Goal: Register for event/course

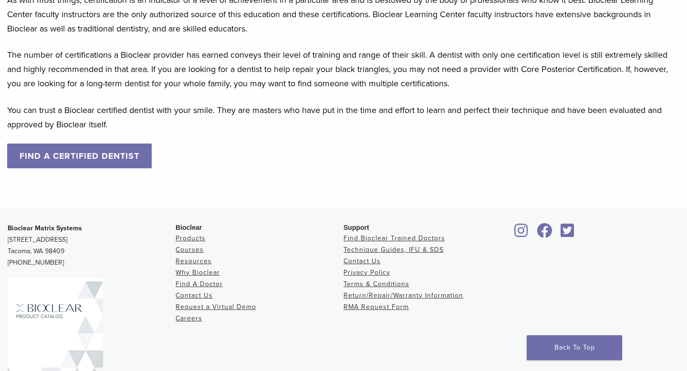
scroll to position [926, 0]
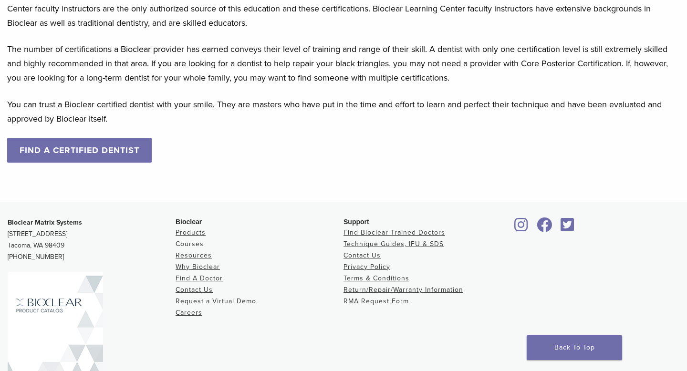
click at [198, 244] on link "Courses" at bounding box center [190, 244] width 28 height 8
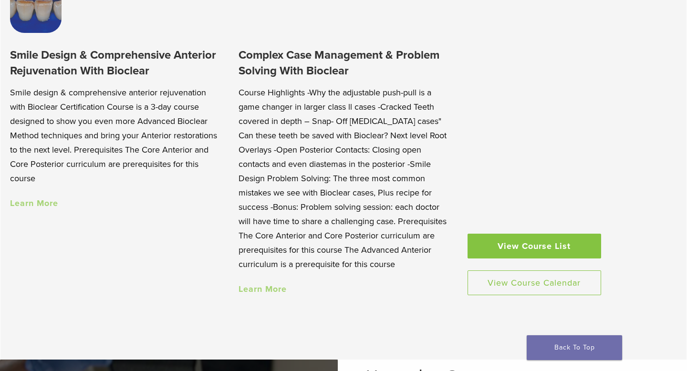
scroll to position [915, 0]
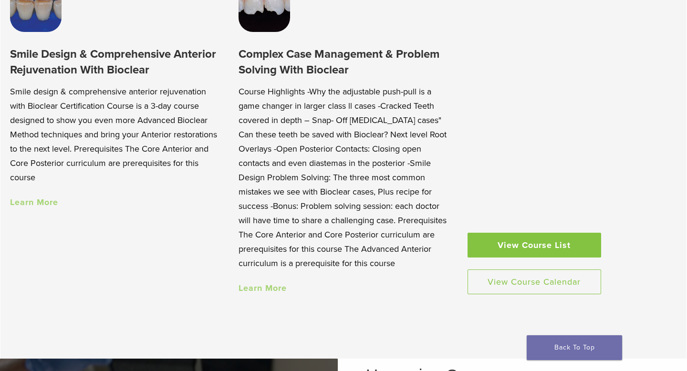
click at [500, 247] on link "View Course List" at bounding box center [535, 245] width 134 height 25
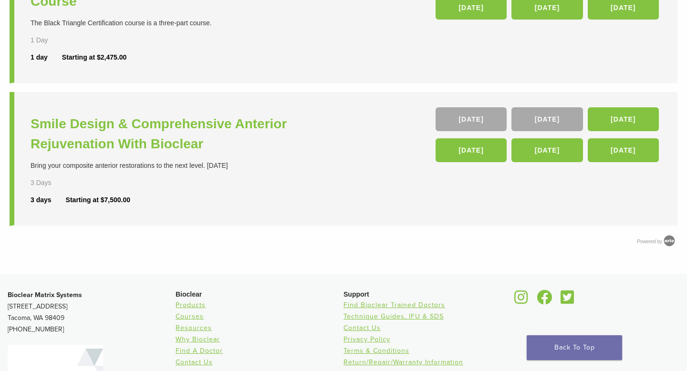
scroll to position [446, 0]
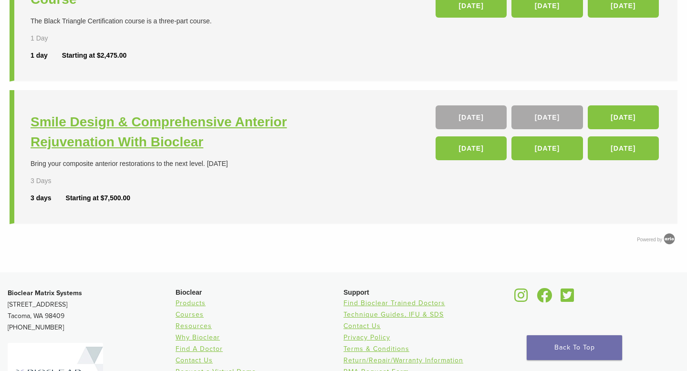
click at [258, 150] on h3 "Smile Design & Comprehensive Anterior Rejuvenation With Bioclear" at bounding box center [188, 132] width 315 height 40
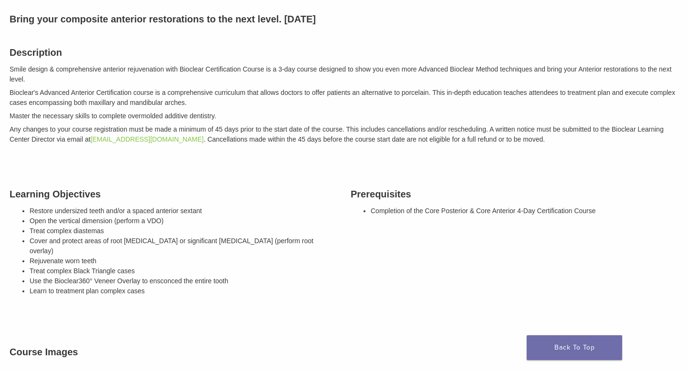
scroll to position [114, 0]
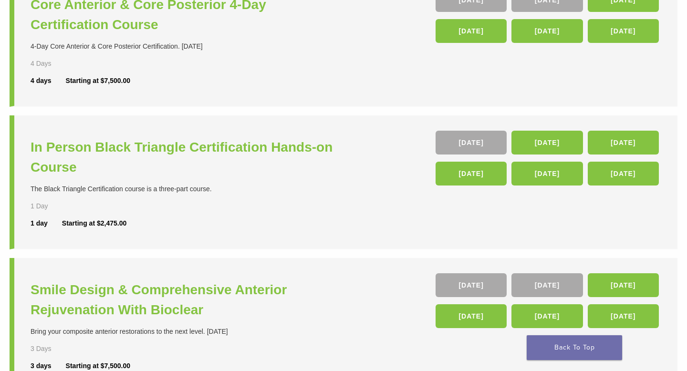
scroll to position [230, 0]
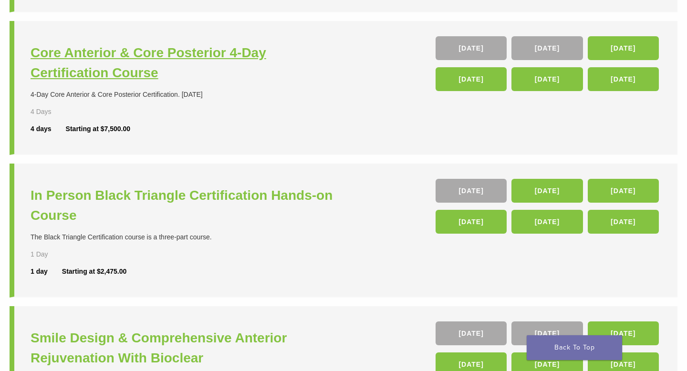
click at [230, 63] on h3 "Core Anterior & Core Posterior 4-Day Certification Course" at bounding box center [188, 63] width 315 height 40
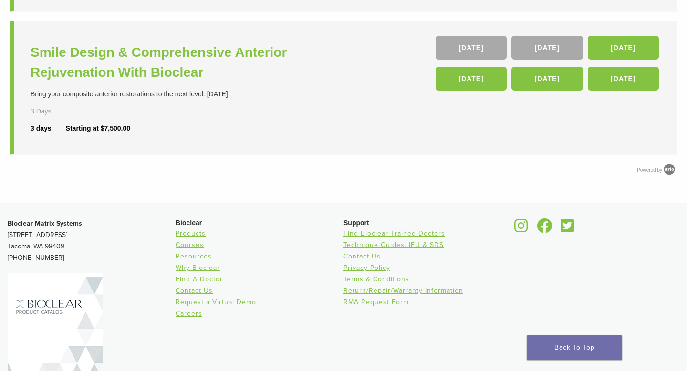
scroll to position [518, 0]
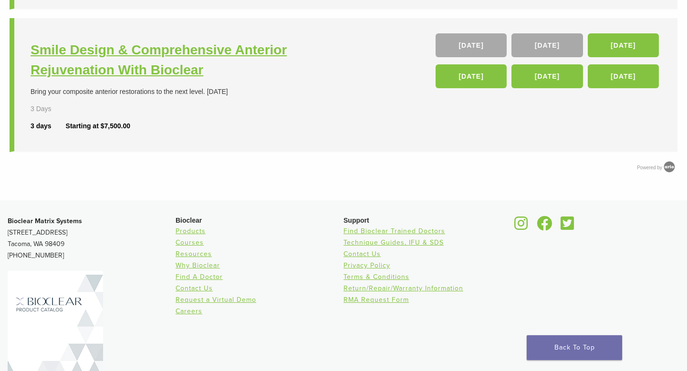
click at [241, 52] on h3 "Smile Design & Comprehensive Anterior Rejuvenation With Bioclear" at bounding box center [188, 60] width 315 height 40
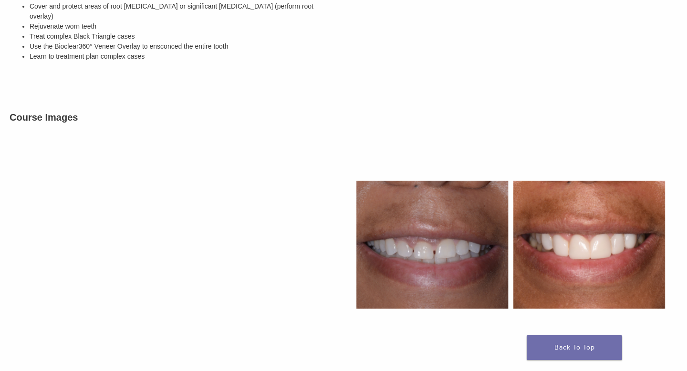
scroll to position [375, 0]
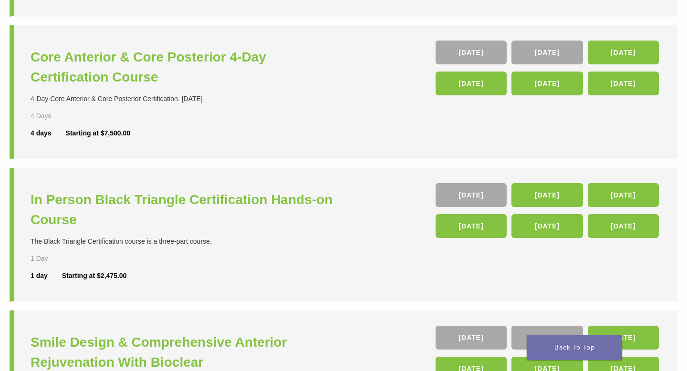
scroll to position [228, 0]
